Goal: Find specific page/section: Find specific page/section

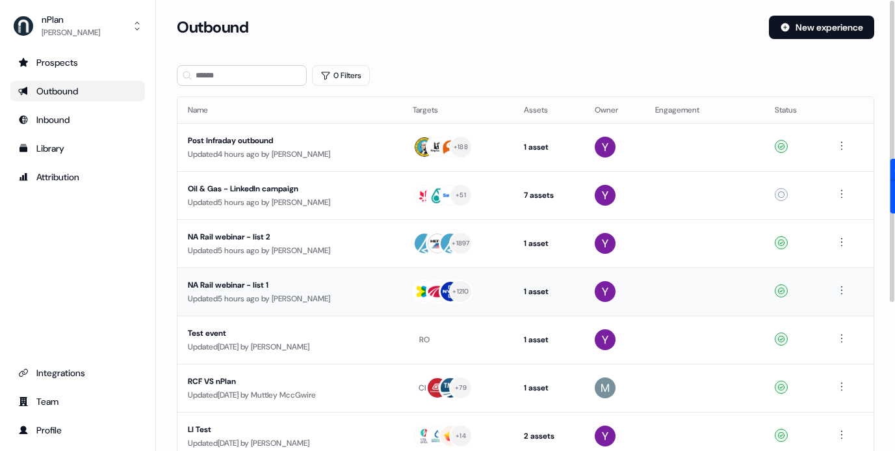
click at [299, 280] on div "NA Rail webinar - list 1" at bounding box center [290, 284] width 204 height 13
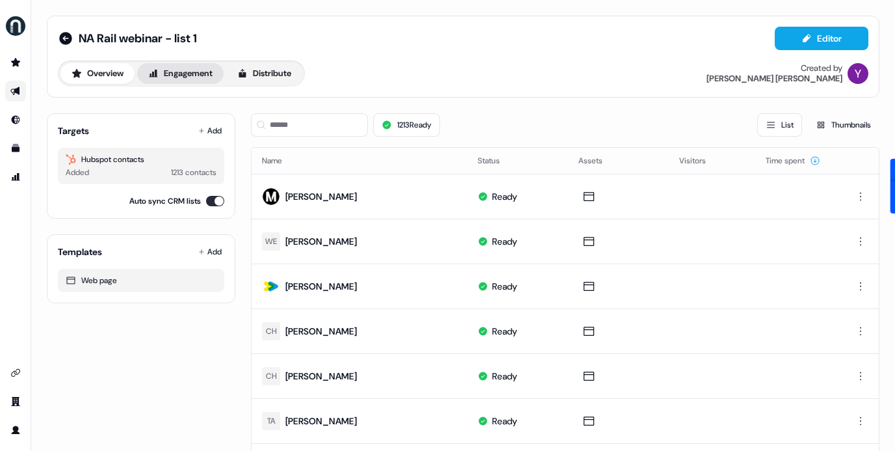
click at [192, 77] on button "Engagement" at bounding box center [180, 73] width 86 height 21
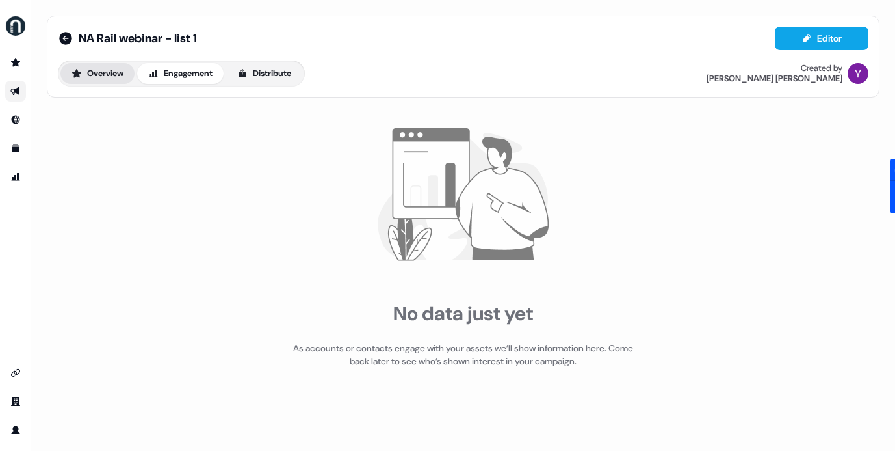
click at [97, 72] on button "Overview" at bounding box center [97, 73] width 74 height 21
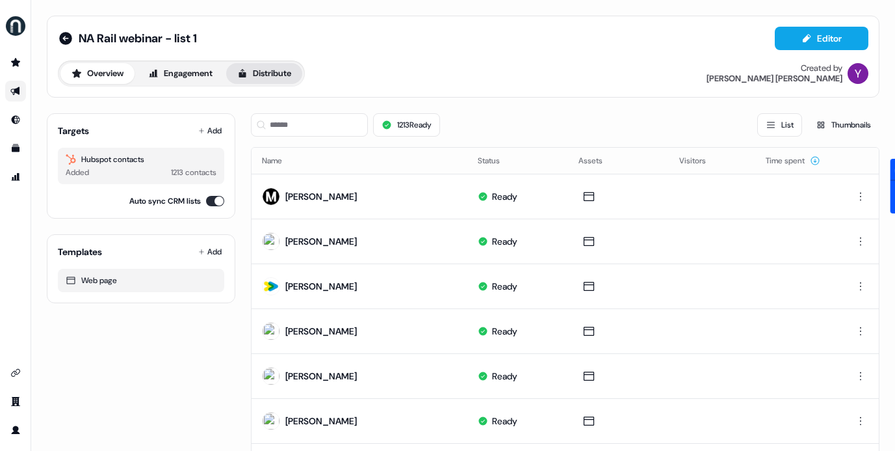
click at [284, 68] on button "Distribute" at bounding box center [264, 73] width 76 height 21
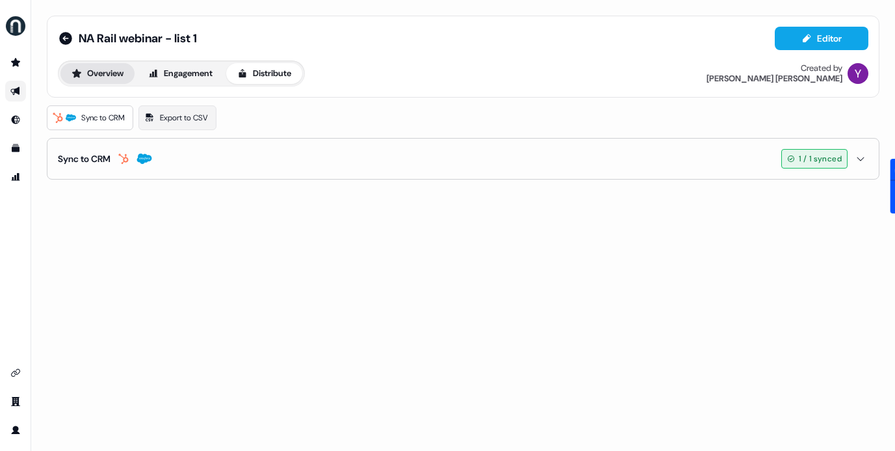
click at [96, 66] on button "Overview" at bounding box center [97, 73] width 74 height 21
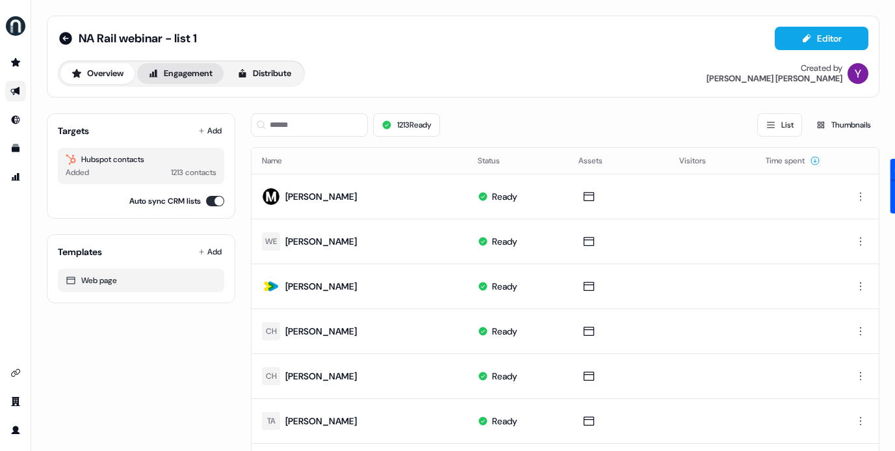
click at [175, 78] on button "Engagement" at bounding box center [180, 73] width 86 height 21
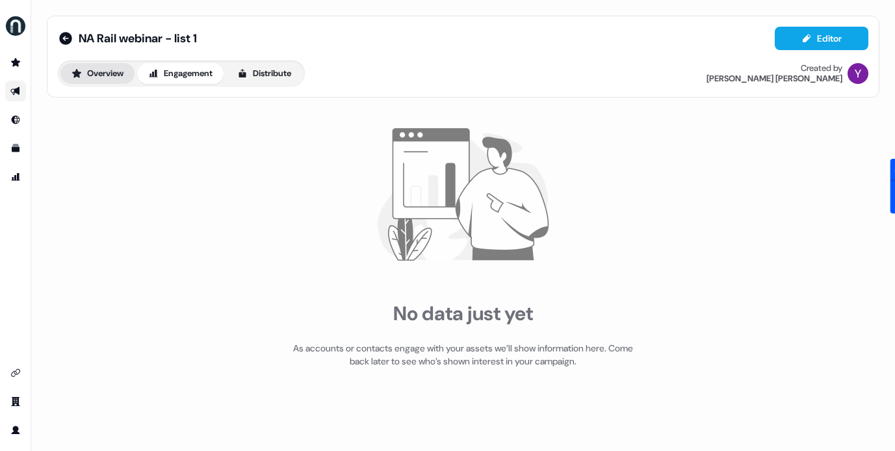
click at [105, 79] on button "Overview" at bounding box center [97, 73] width 74 height 21
